Goal: Task Accomplishment & Management: Use online tool/utility

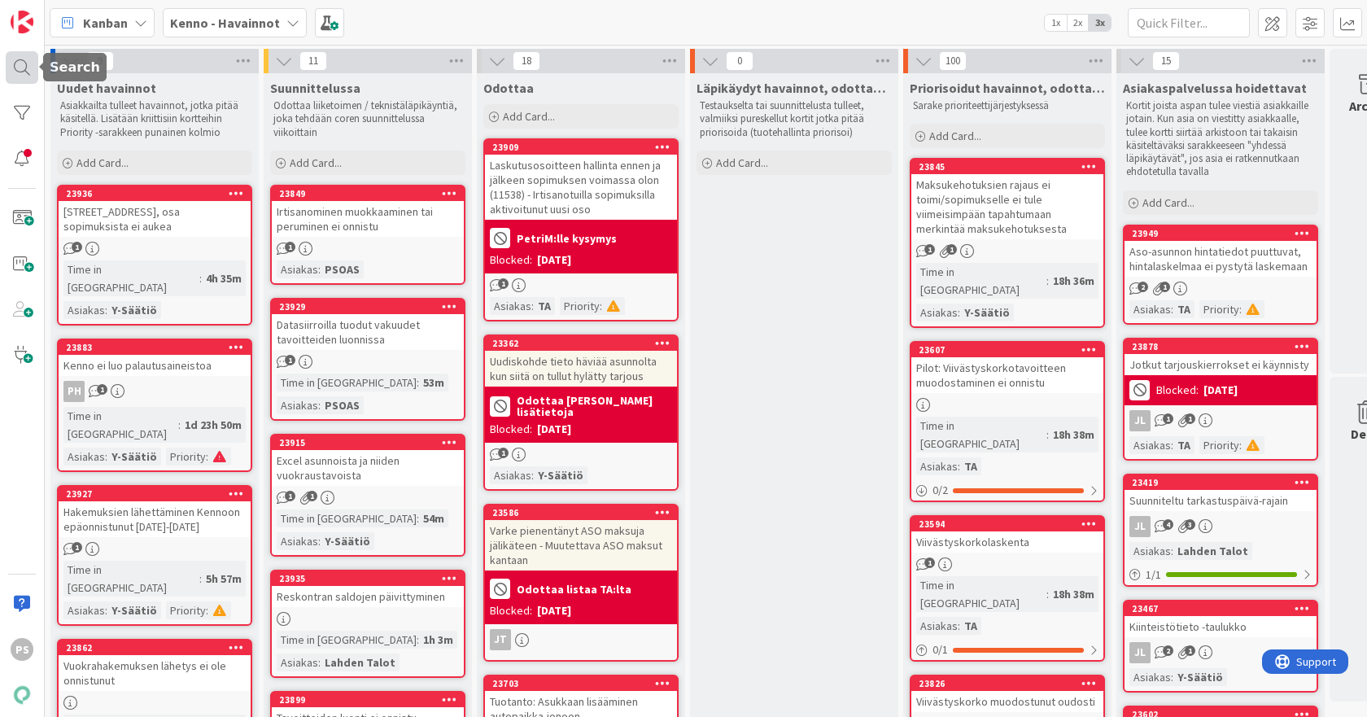
click at [12, 72] on div at bounding box center [22, 67] width 33 height 33
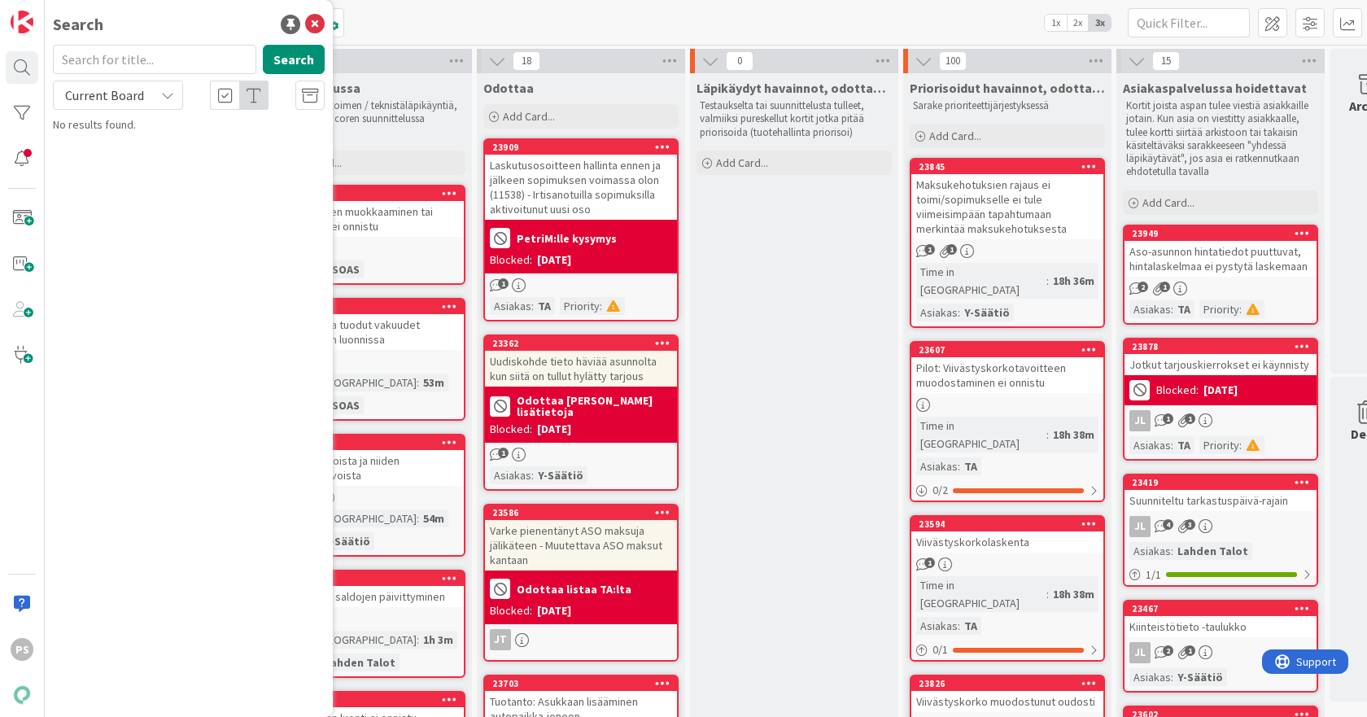
click at [159, 90] on div "Current Board" at bounding box center [118, 95] width 130 height 29
click at [107, 164] on span "All Boards" at bounding box center [146, 163] width 169 height 24
click at [118, 66] on input "text" at bounding box center [154, 59] width 203 height 29
click at [317, 21] on icon at bounding box center [315, 25] width 20 height 20
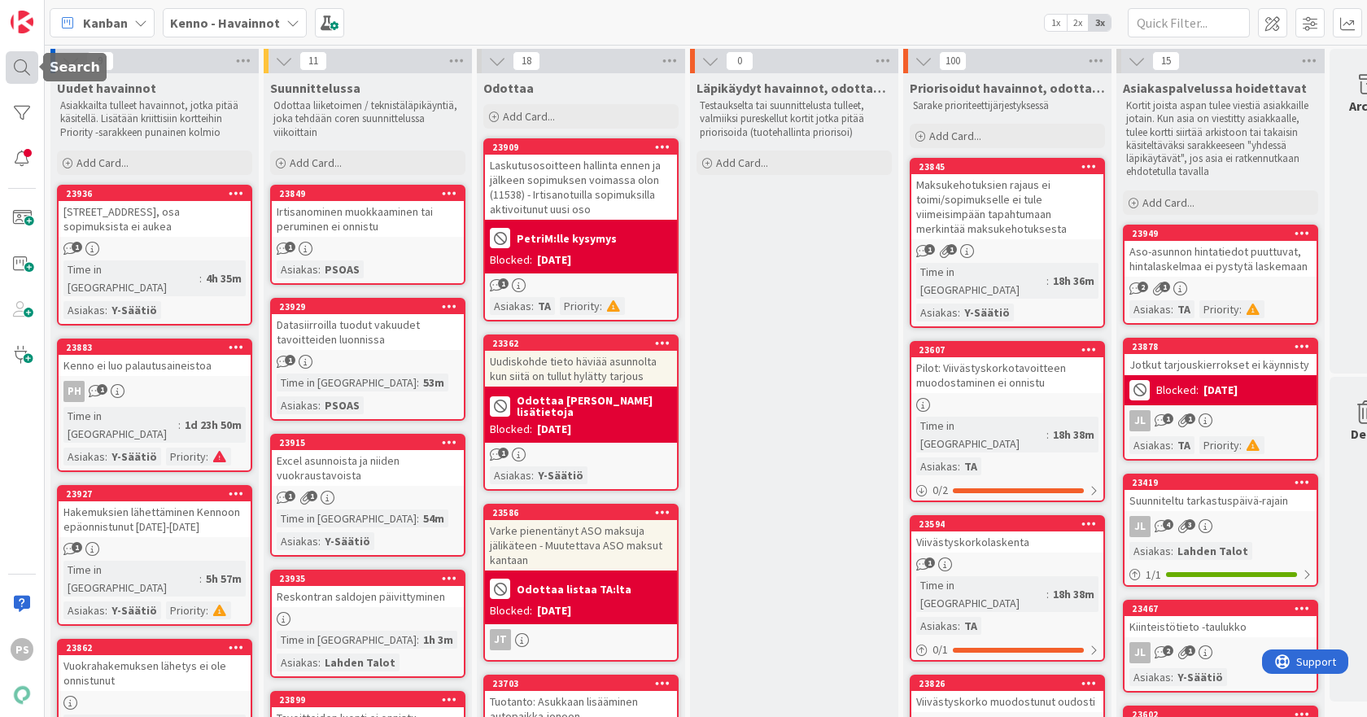
click at [22, 64] on div at bounding box center [22, 67] width 33 height 33
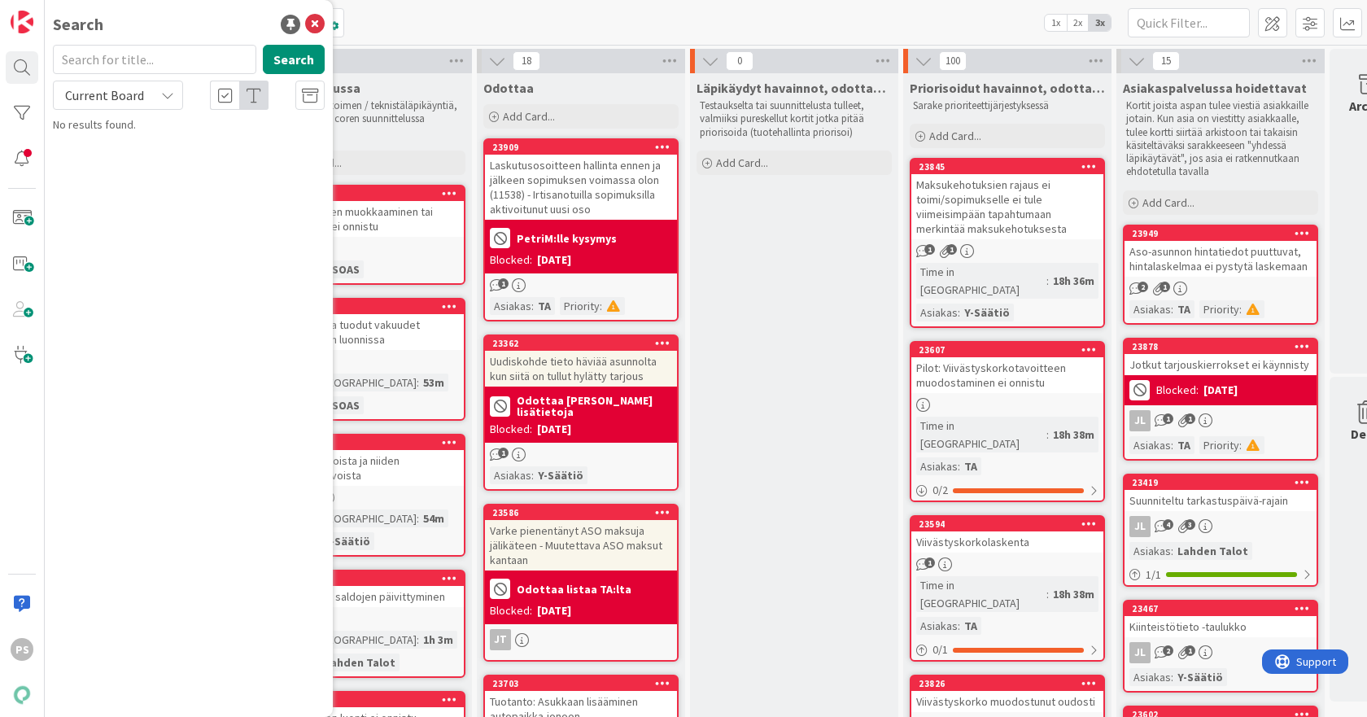
click at [103, 57] on input "text" at bounding box center [154, 59] width 203 height 29
click at [313, 19] on icon at bounding box center [315, 25] width 20 height 20
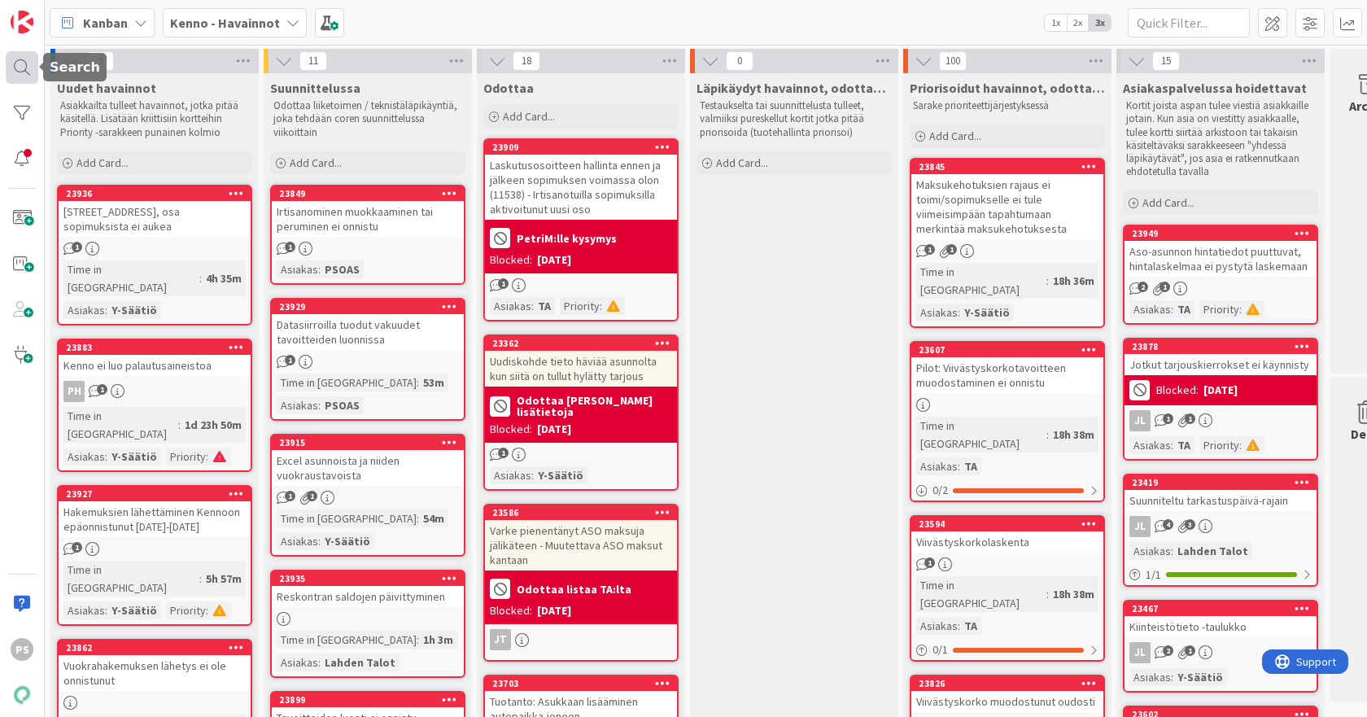
click at [24, 64] on div at bounding box center [22, 67] width 33 height 33
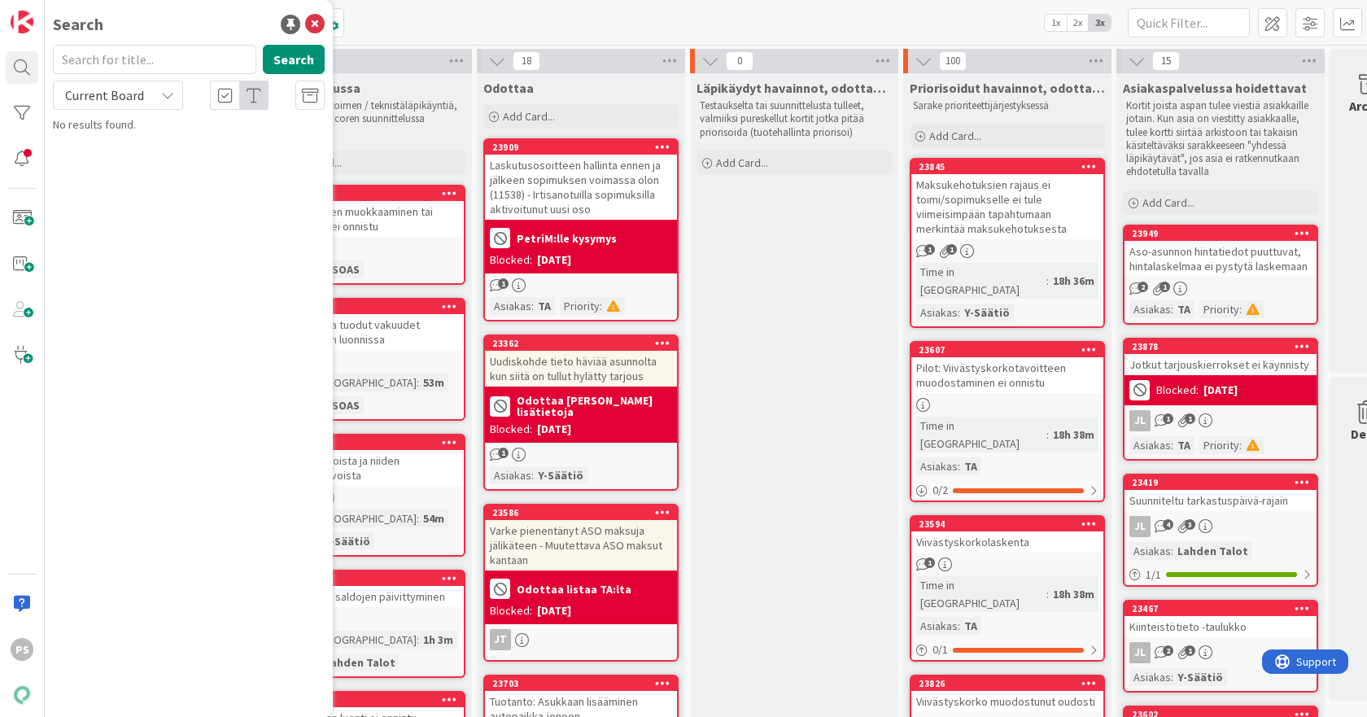
click at [149, 53] on input "text" at bounding box center [154, 59] width 203 height 29
type input "23781"
click at [142, 90] on span "Current Board" at bounding box center [104, 95] width 85 height 23
click at [112, 159] on span "All Boards" at bounding box center [146, 163] width 169 height 24
click at [217, 147] on span "Mahdollistaa ensimmäisen kuukauden laskun eräpäivä tavoitetta aiemmalle kuukaud…" at bounding box center [196, 152] width 240 height 32
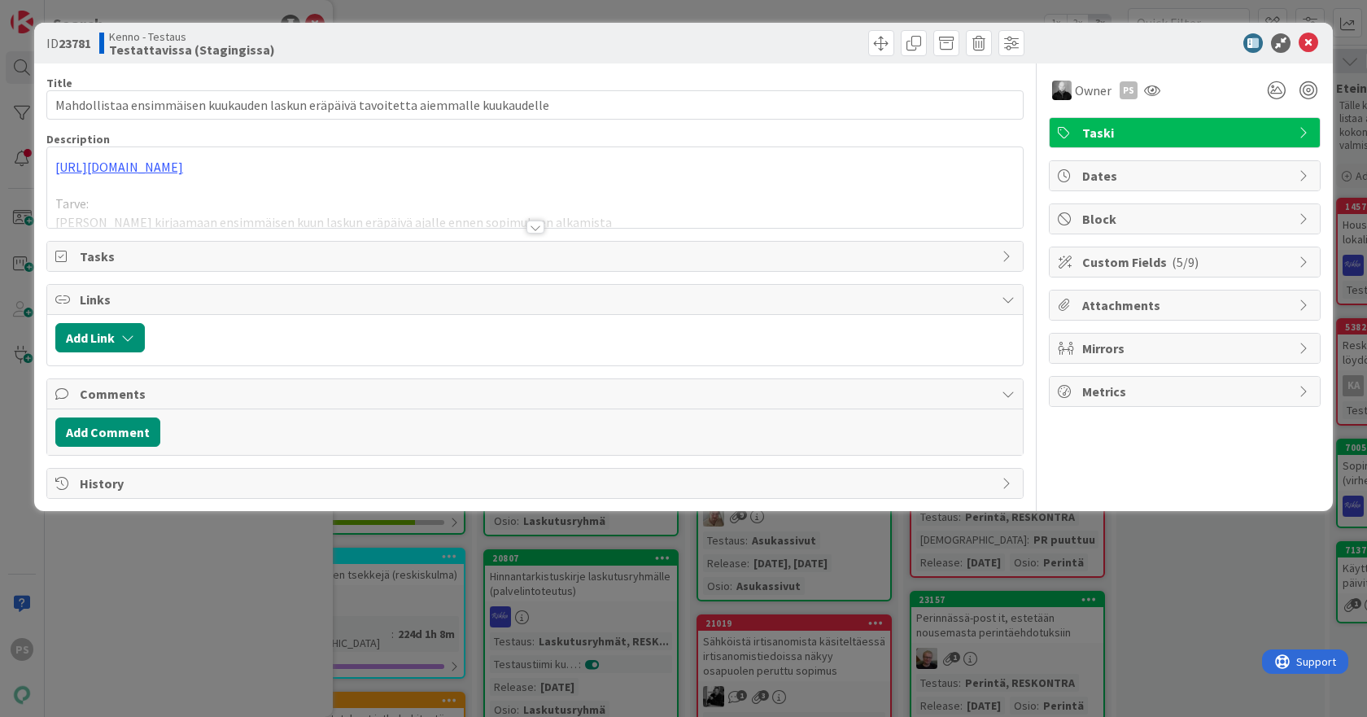
click at [540, 226] on div at bounding box center [536, 227] width 18 height 13
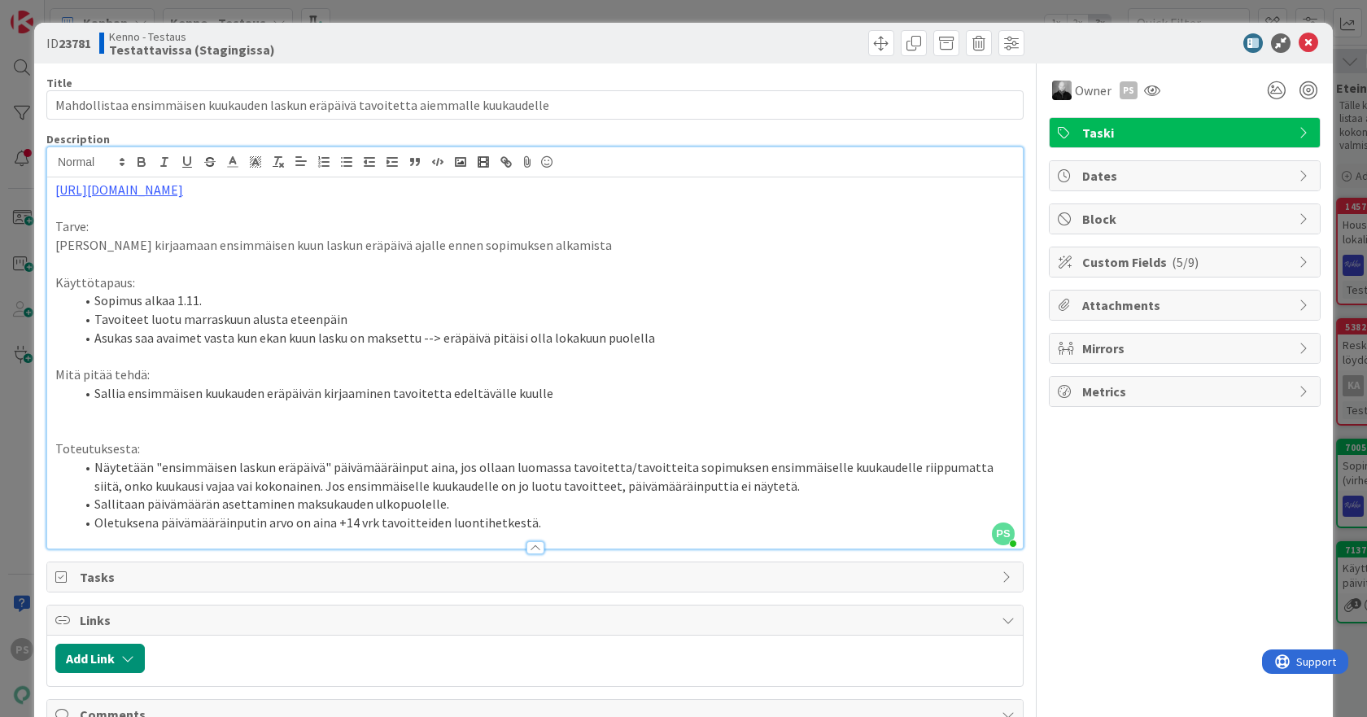
click at [529, 552] on div at bounding box center [536, 547] width 18 height 13
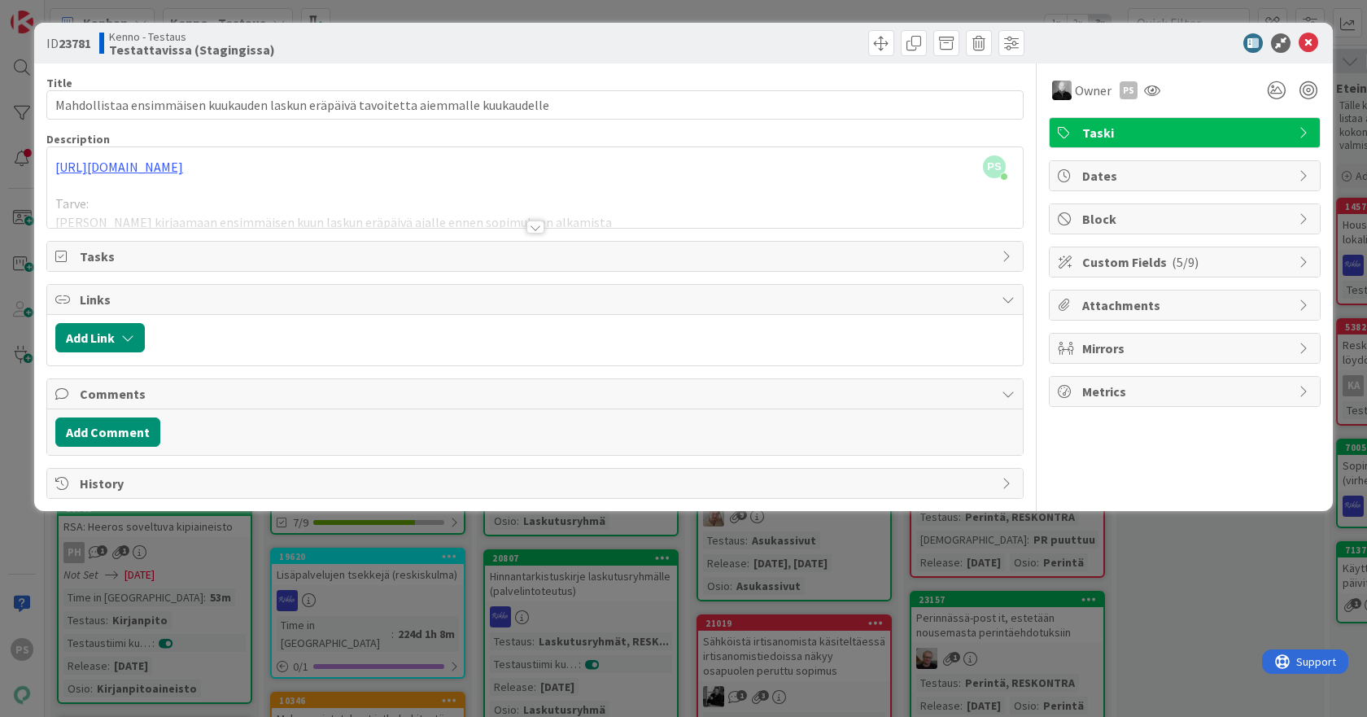
click at [514, 199] on div at bounding box center [535, 207] width 976 height 42
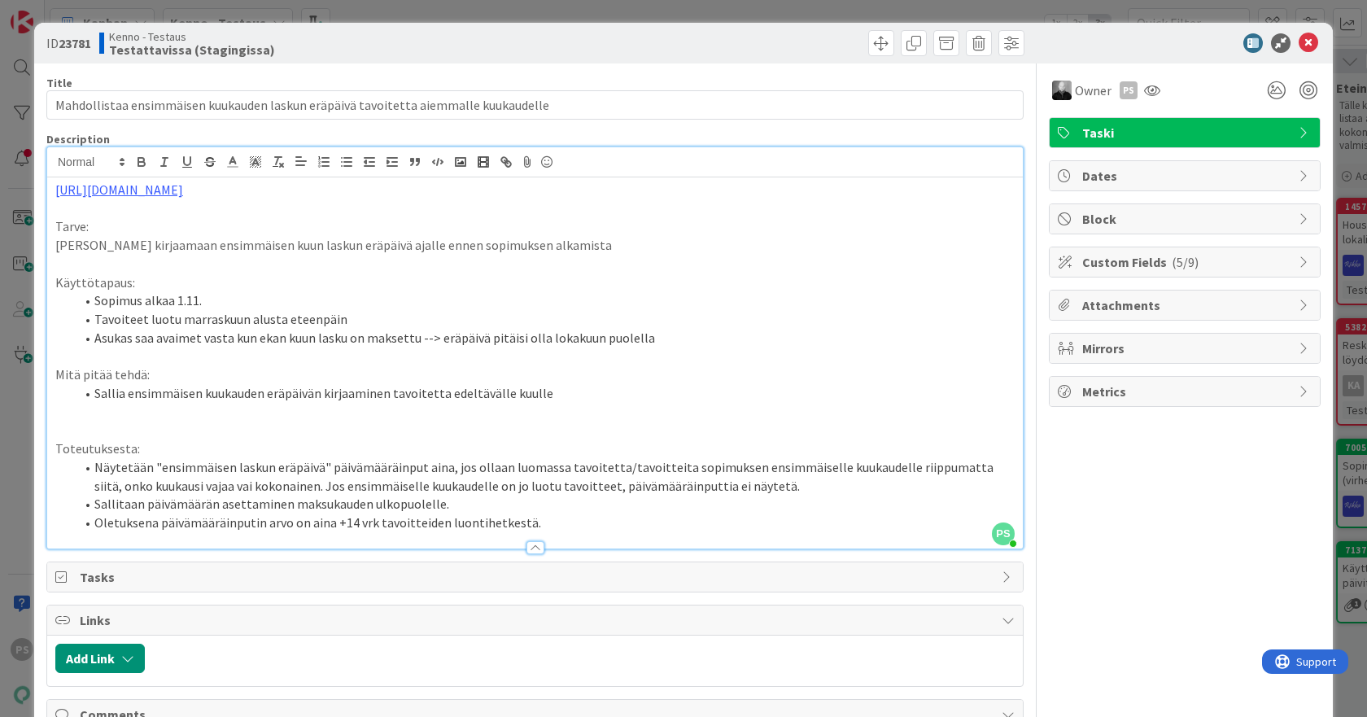
click at [645, 130] on div "Title 83 / 128 Mahdollistaa ensimmäisen kuukauden laskun eräpäivä tavoitetta ai…" at bounding box center [534, 441] width 977 height 756
click at [584, 59] on div "ID 23781 Kenno - Testaus Testattavissa (Stagingissa)" at bounding box center [683, 43] width 1299 height 41
drag, startPoint x: 1297, startPoint y: 43, endPoint x: 1113, endPoint y: 1, distance: 188.7
click at [1299, 43] on icon at bounding box center [1309, 43] width 20 height 20
